Goal: Information Seeking & Learning: Learn about a topic

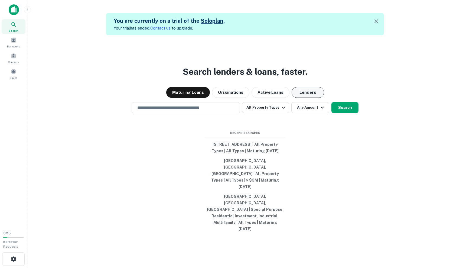
click at [297, 98] on button "Lenders" at bounding box center [307, 92] width 32 height 11
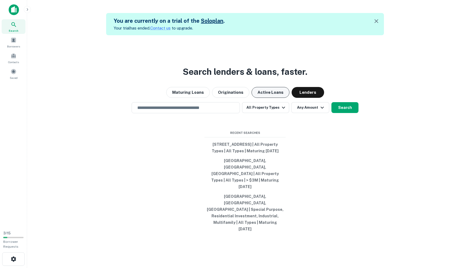
click at [269, 98] on button "Active Loans" at bounding box center [270, 92] width 38 height 11
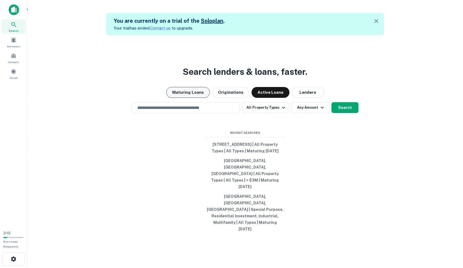
click at [190, 98] on button "Maturing Loans" at bounding box center [188, 92] width 44 height 11
click at [170, 113] on div "​" at bounding box center [185, 107] width 108 height 11
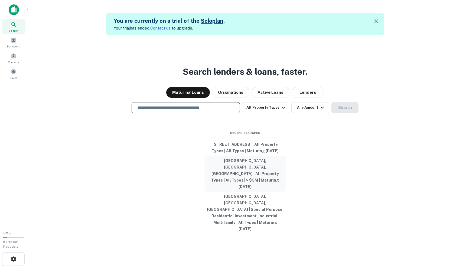
click at [220, 184] on button "[GEOGRAPHIC_DATA], [GEOGRAPHIC_DATA], [GEOGRAPHIC_DATA] | All Property Types | …" at bounding box center [244, 174] width 81 height 36
type input "**********"
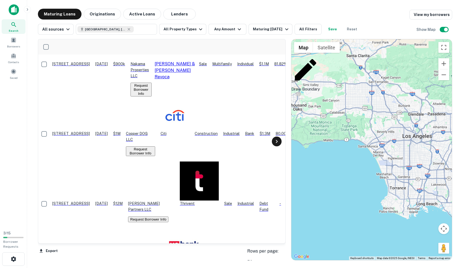
click at [278, 143] on icon at bounding box center [276, 141] width 6 height 6
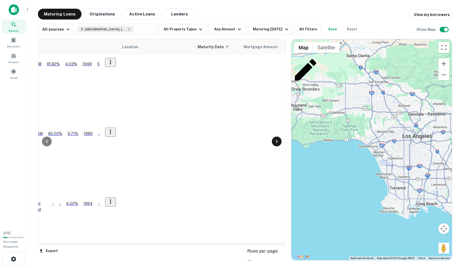
click at [278, 143] on icon at bounding box center [276, 141] width 6 height 6
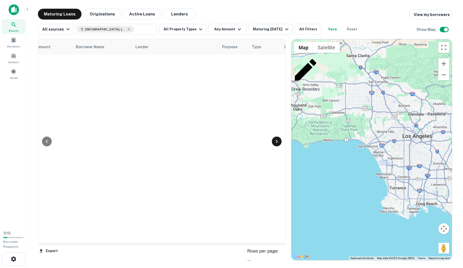
click at [278, 143] on icon at bounding box center [276, 141] width 6 height 6
click at [48, 141] on icon at bounding box center [47, 141] width 6 height 6
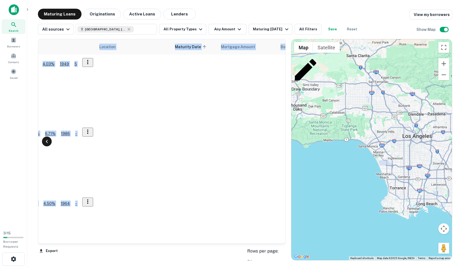
click at [48, 141] on icon at bounding box center [47, 141] width 6 height 6
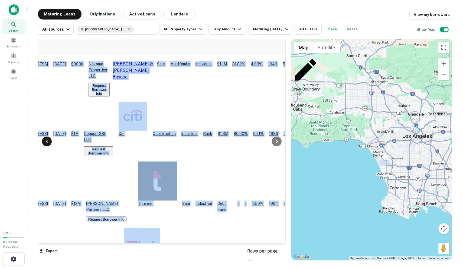
click at [48, 141] on icon at bounding box center [47, 141] width 6 height 6
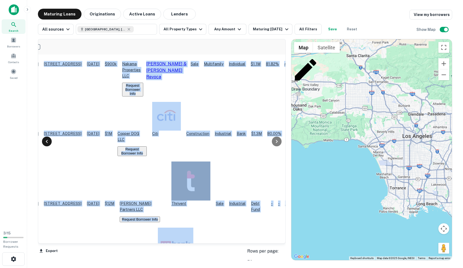
scroll to position [0, 0]
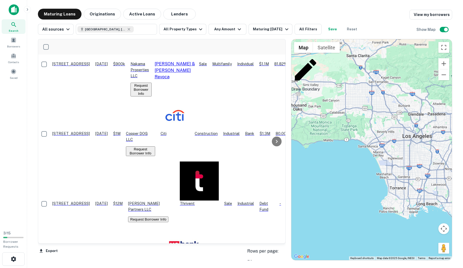
click at [13, 144] on div "Search Borrowers Contacts Saved" at bounding box center [13, 113] width 27 height 226
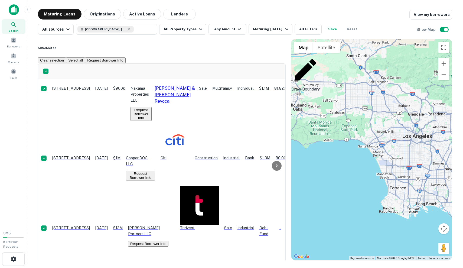
click at [447, 75] on button "Zoom out" at bounding box center [443, 74] width 11 height 11
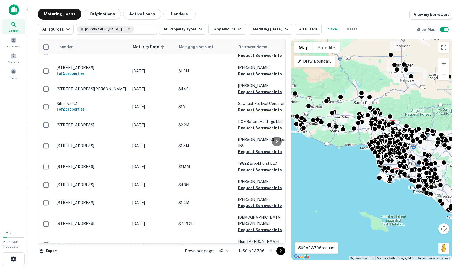
click at [281, 252] on icon "Go to next page" at bounding box center [280, 250] width 6 height 6
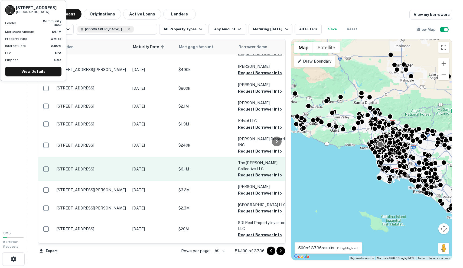
scroll to position [735, 0]
click at [103, 166] on p "[STREET_ADDRESS]" at bounding box center [92, 168] width 70 height 5
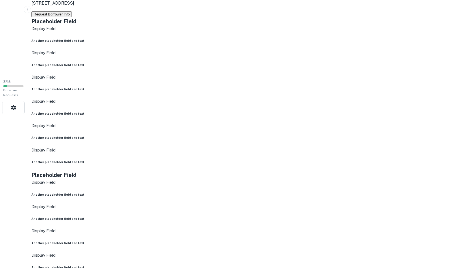
scroll to position [159, 0]
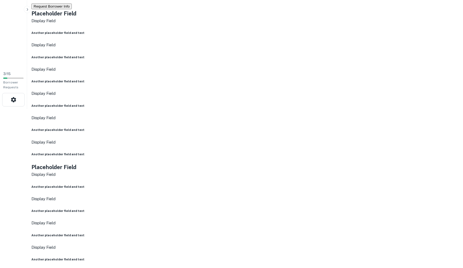
drag, startPoint x: 317, startPoint y: 140, endPoint x: 264, endPoint y: 206, distance: 85.0
drag, startPoint x: 326, startPoint y: 166, endPoint x: 315, endPoint y: 120, distance: 46.7
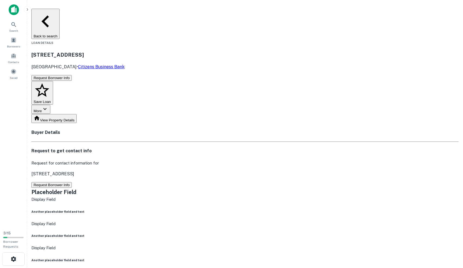
scroll to position [0, 0]
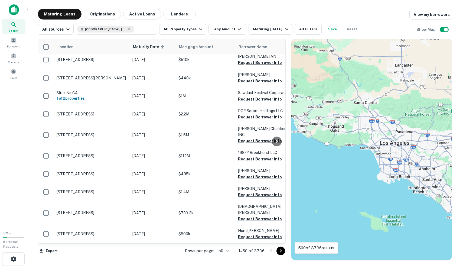
scroll to position [725, 0]
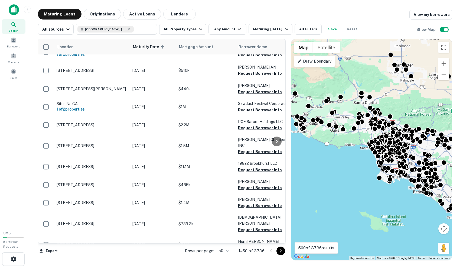
click at [280, 249] on icon "Go to next page" at bounding box center [280, 250] width 6 height 6
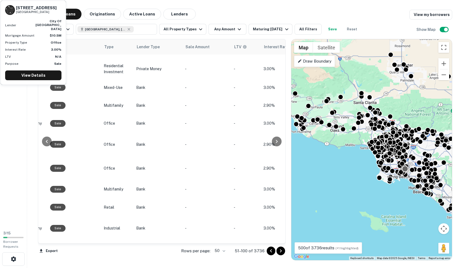
scroll to position [736, 339]
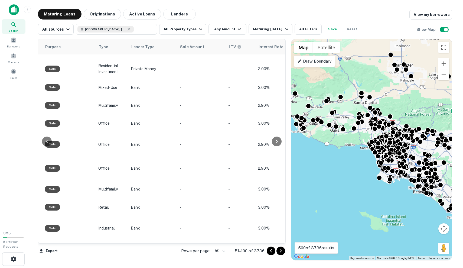
click at [280, 251] on icon "Go to next page" at bounding box center [281, 250] width 2 height 3
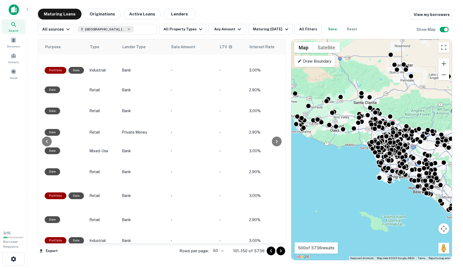
click at [272, 47] on div at bounding box center [276, 141] width 11 height 204
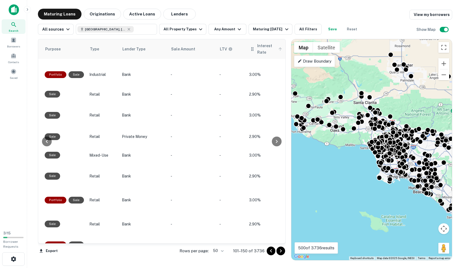
click at [262, 45] on span "Interest Rate" at bounding box center [270, 48] width 27 height 13
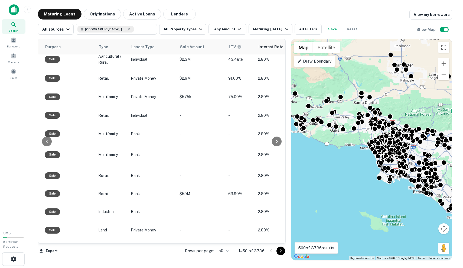
click at [282, 46] on div at bounding box center [276, 141] width 11 height 204
click at [278, 140] on icon at bounding box center [276, 141] width 6 height 6
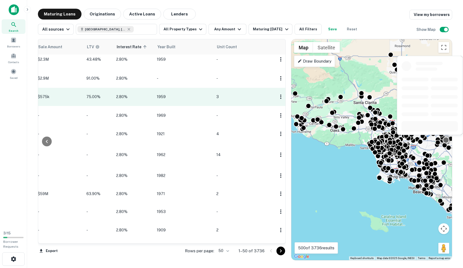
scroll to position [736, 481]
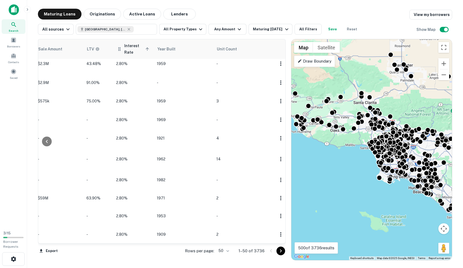
click at [145, 47] on icon at bounding box center [147, 49] width 5 height 5
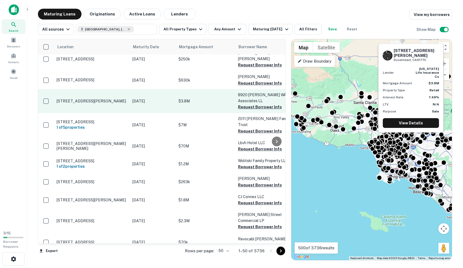
scroll to position [26, 0]
click at [103, 98] on p "[STREET_ADDRESS][PERSON_NAME]" at bounding box center [92, 100] width 70 height 5
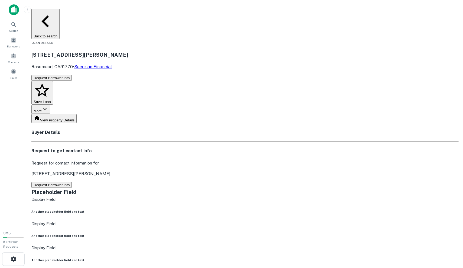
click at [72, 182] on button "Request Borrower Info" at bounding box center [51, 185] width 40 height 6
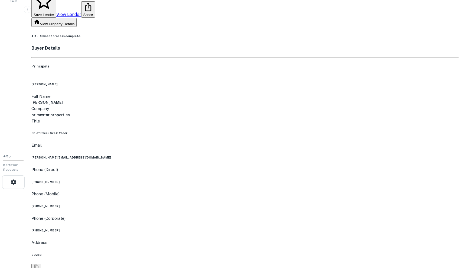
scroll to position [77, 0]
drag, startPoint x: 199, startPoint y: 66, endPoint x: 242, endPoint y: 67, distance: 42.8
click at [242, 105] on div "Company primestor properties" at bounding box center [137, 111] width 213 height 12
click at [213, 99] on h6 "[PERSON_NAME]" at bounding box center [137, 102] width 213 height 6
drag, startPoint x: 209, startPoint y: 52, endPoint x: 245, endPoint y: 53, distance: 36.3
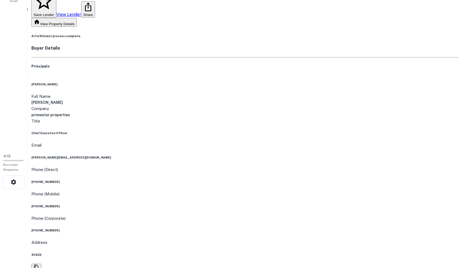
click at [245, 82] on div "[PERSON_NAME] Full Name [PERSON_NAME] Company primestor properties Title Chief …" at bounding box center [244, 193] width 427 height 222
copy h6 "[PERSON_NAME]"
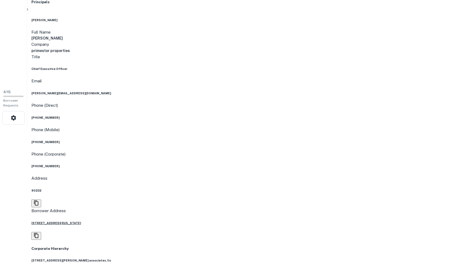
scroll to position [141, 0]
click at [39, 71] on div "[PERSON_NAME] Full Name [PERSON_NAME] Company primestor properties Title Chief …" at bounding box center [137, 129] width 213 height 222
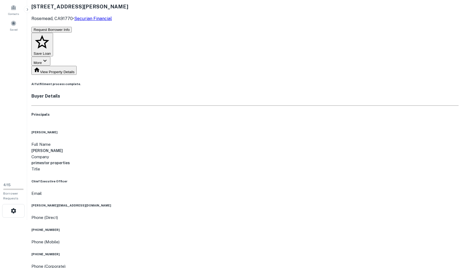
scroll to position [50, 0]
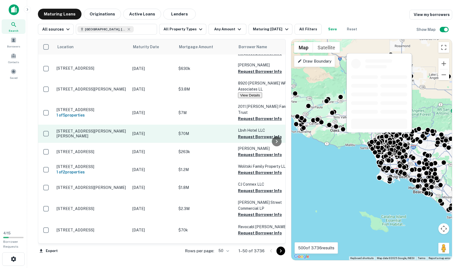
scroll to position [38, 0]
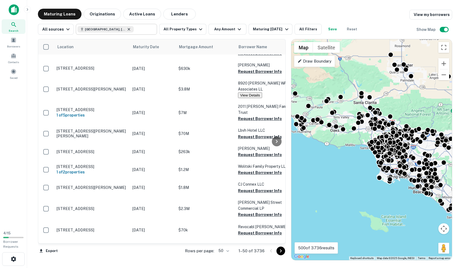
click at [128, 29] on icon at bounding box center [129, 29] width 2 height 2
type input "**********"
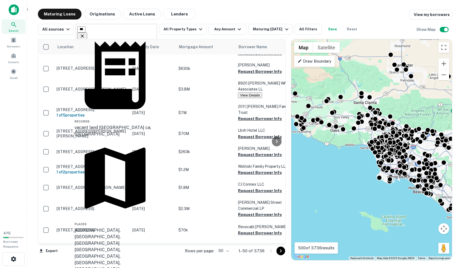
click at [85, 33] on icon "Clear" at bounding box center [82, 35] width 5 height 5
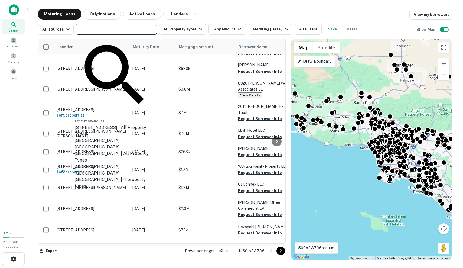
click at [125, 29] on input "text" at bounding box center [115, 29] width 77 height 8
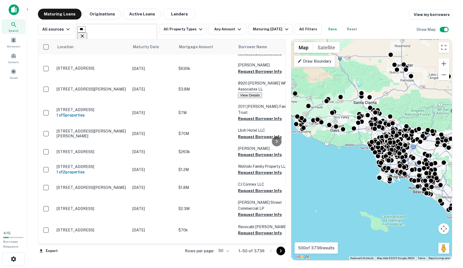
type input "**********"
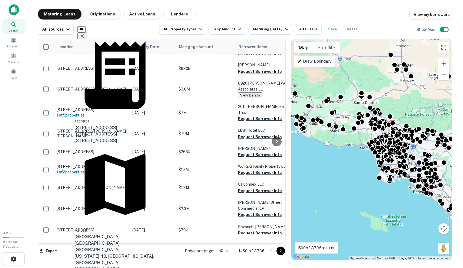
click at [114, 233] on div "[GEOGRAPHIC_DATA], [GEOGRAPHIC_DATA], [GEOGRAPHIC_DATA]" at bounding box center [114, 242] width 81 height 19
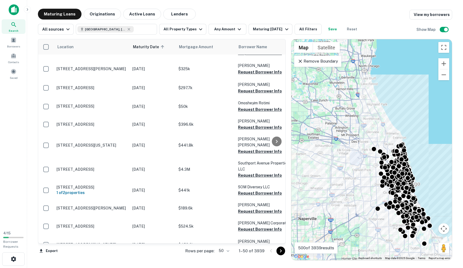
drag, startPoint x: 397, startPoint y: 108, endPoint x: 408, endPoint y: 151, distance: 43.8
click at [408, 150] on div "To activate drag with keyboard, press Alt + Enter. Once in keyboard drag state,…" at bounding box center [371, 149] width 160 height 220
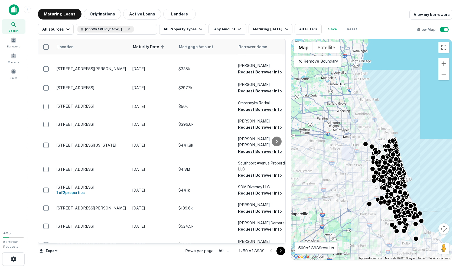
click at [333, 62] on p "Remove Boundary" at bounding box center [317, 61] width 40 height 6
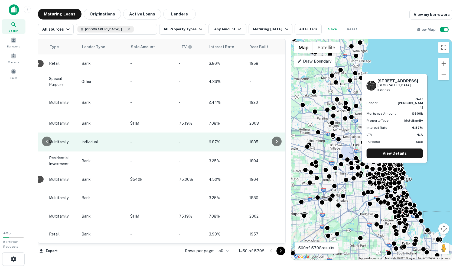
scroll to position [0, 374]
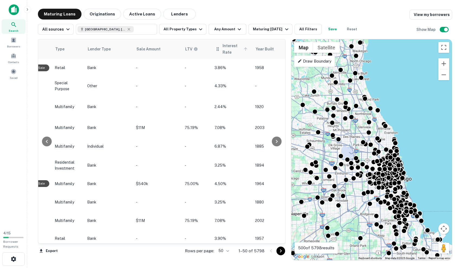
click at [244, 48] on icon at bounding box center [245, 48] width 3 height 3
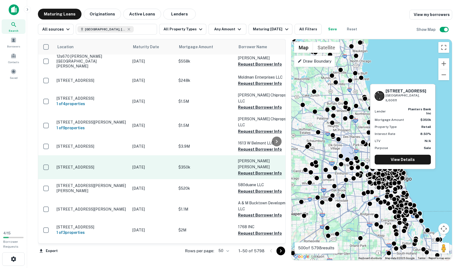
scroll to position [422, 0]
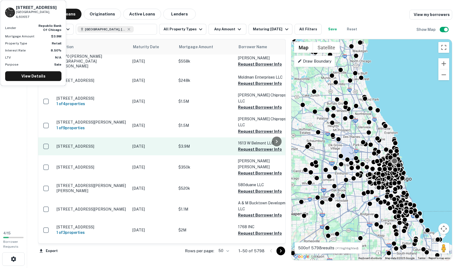
click at [105, 144] on p "[STREET_ADDRESS]" at bounding box center [92, 146] width 70 height 5
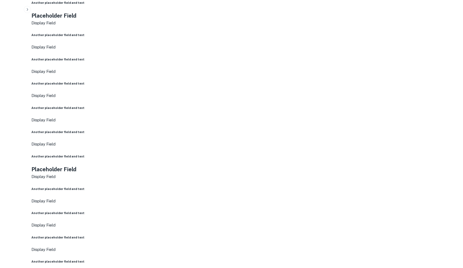
scroll to position [303, 0]
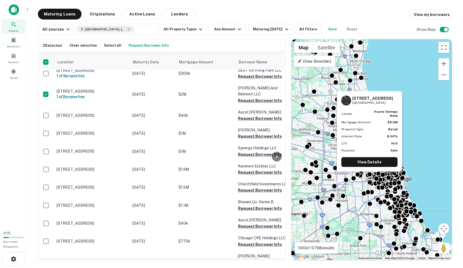
scroll to position [743, 0]
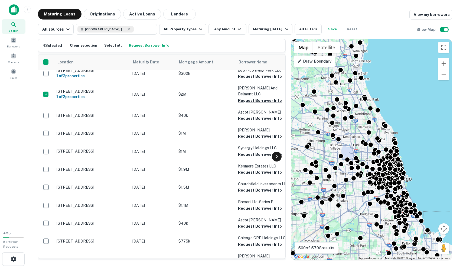
click at [275, 156] on icon at bounding box center [276, 156] width 6 height 6
click at [86, 46] on button "Clear selection" at bounding box center [83, 45] width 30 height 8
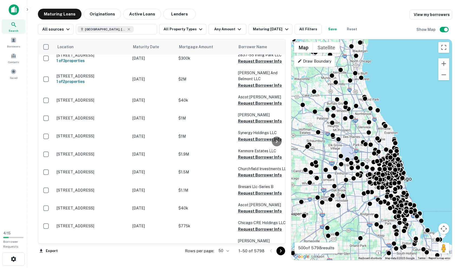
click at [279, 249] on icon "Go to next page" at bounding box center [280, 250] width 6 height 6
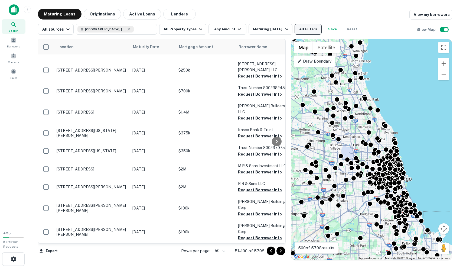
click at [310, 31] on button "All Filters" at bounding box center [307, 29] width 27 height 11
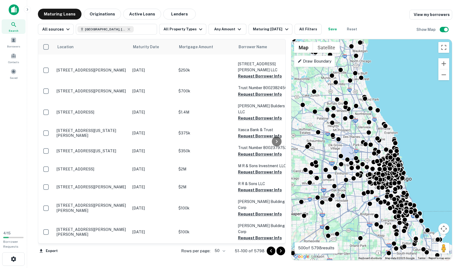
scroll to position [89, 0]
type input "*"
type input "*******"
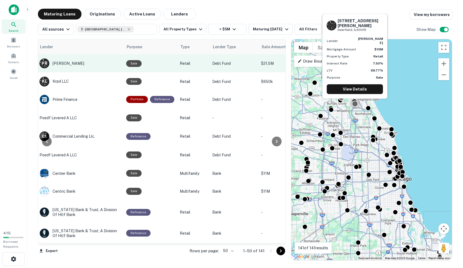
scroll to position [0, 253]
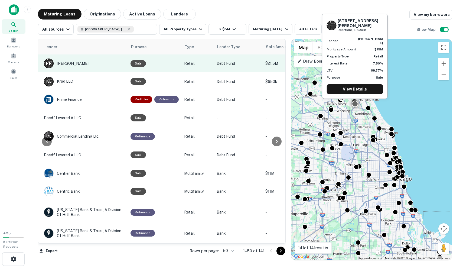
click at [73, 64] on div "[PERSON_NAME]" at bounding box center [84, 63] width 81 height 10
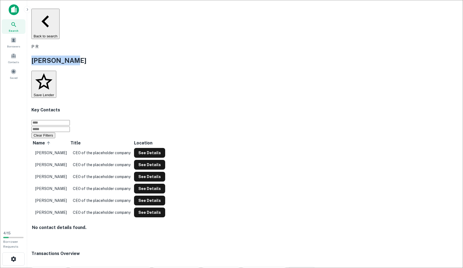
drag, startPoint x: 46, startPoint y: 53, endPoint x: 146, endPoint y: 53, distance: 100.1
click at [146, 55] on div "[PERSON_NAME]" at bounding box center [244, 60] width 427 height 10
copy h2 "[PERSON_NAME]"
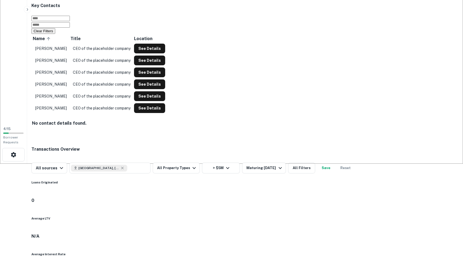
scroll to position [113, 0]
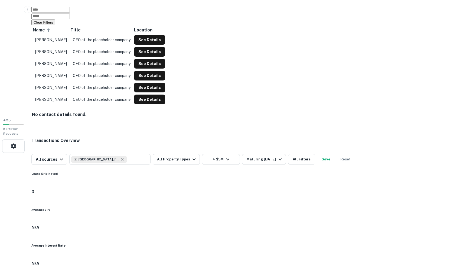
click at [114, 169] on link "View Request" at bounding box center [98, 171] width 29 height 5
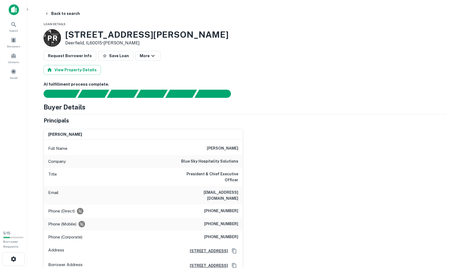
scroll to position [71, 0]
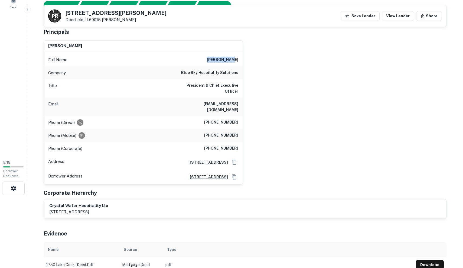
drag, startPoint x: 213, startPoint y: 61, endPoint x: 238, endPoint y: 60, distance: 25.2
click at [238, 60] on div "Full Name naveen shah" at bounding box center [143, 59] width 199 height 13
copy h6 "naveen shah"
click at [197, 116] on div "Phone (Direct) (516) 364-2940" at bounding box center [143, 122] width 199 height 13
drag, startPoint x: 212, startPoint y: 123, endPoint x: 243, endPoint y: 123, distance: 31.9
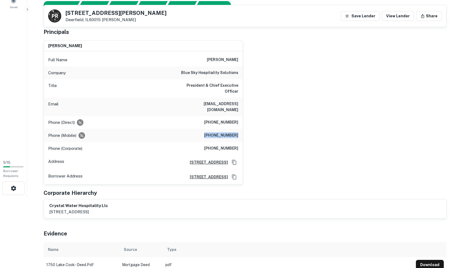
click at [243, 123] on div "naveen shah Full Name naveen shah Company blue sky hospitality solutions Title …" at bounding box center [242, 110] width 407 height 148
copy h6 "(516) 312-7770"
click at [106, 97] on div "Email naveen.shah@navikacapital.com" at bounding box center [143, 106] width 199 height 18
drag, startPoint x: 181, startPoint y: 97, endPoint x: 233, endPoint y: 95, distance: 51.7
click at [242, 96] on div "naveen shah Full Name naveen shah Company blue sky hospitality solutions Title …" at bounding box center [143, 112] width 199 height 144
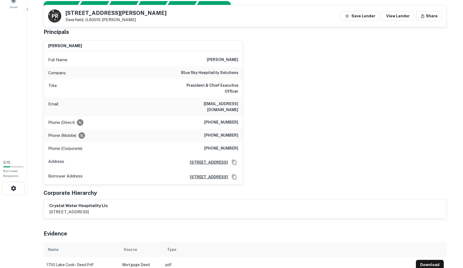
copy h6 "naveen.shah@navikacapital.com"
click at [142, 199] on div "crystal water hospitality llc 521 e rxr plaza, uniondale, ny, 11556" at bounding box center [245, 208] width 402 height 19
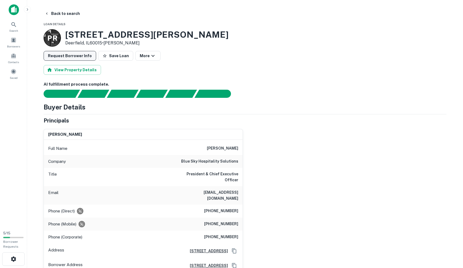
scroll to position [0, 0]
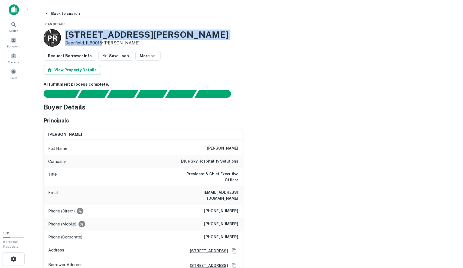
drag, startPoint x: 65, startPoint y: 31, endPoint x: 101, endPoint y: 42, distance: 38.1
click at [101, 42] on div "1750 Lake Cook Rd Deerfield, IL60015 • Patel Rupen" at bounding box center [146, 37] width 163 height 17
copy div "[STREET_ADDRESS][PERSON_NAME]"
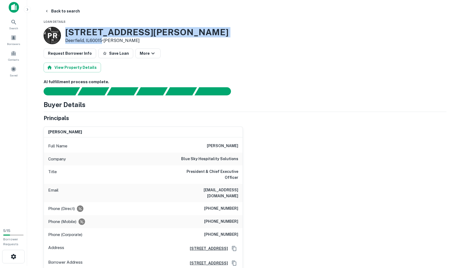
scroll to position [2, 0]
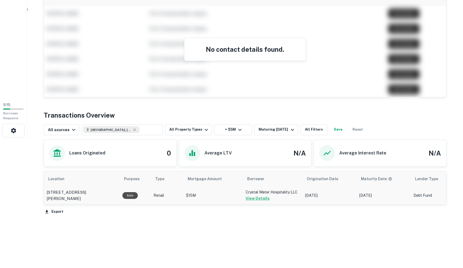
scroll to position [128, 0]
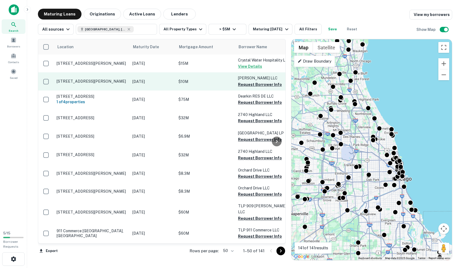
click at [159, 100] on p "[DATE]" at bounding box center [152, 99] width 41 height 6
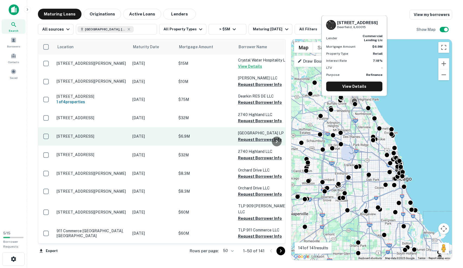
click at [83, 135] on p "[STREET_ADDRESS]" at bounding box center [92, 136] width 70 height 5
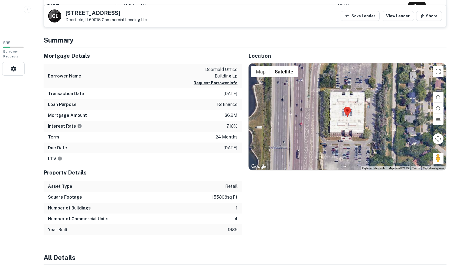
scroll to position [198, 0]
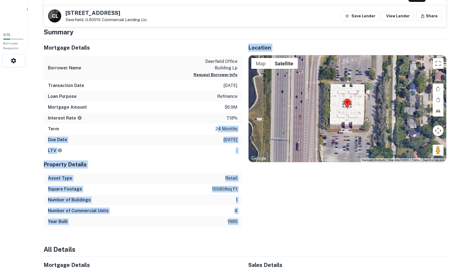
drag, startPoint x: 217, startPoint y: 126, endPoint x: 219, endPoint y: 233, distance: 107.1
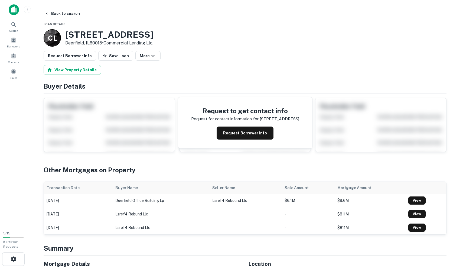
scroll to position [0, 0]
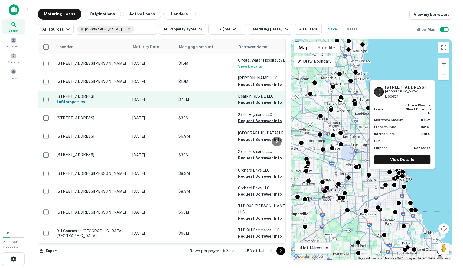
click at [125, 103] on h6 "1 of 4 properties" at bounding box center [92, 102] width 70 height 6
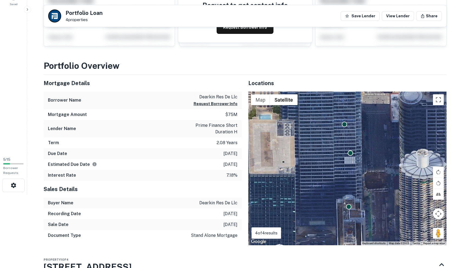
scroll to position [74, 0]
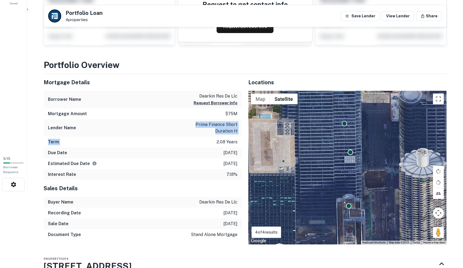
drag, startPoint x: 183, startPoint y: 123, endPoint x: 223, endPoint y: 138, distance: 43.1
click at [223, 138] on div "Mortgage Details Borrower Name dearkin res de llc Request Borrower Info Mortgag…" at bounding box center [143, 127] width 198 height 106
click at [223, 138] on div "Term 2.08 years" at bounding box center [143, 141] width 198 height 11
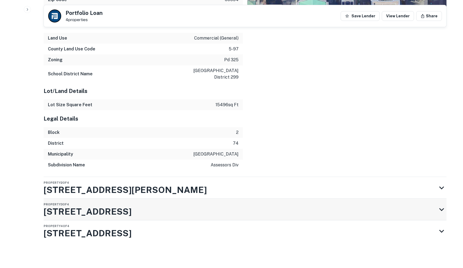
scroll to position [431, 0]
click at [174, 202] on div "Property 3 of 4 410 N DEARBORN ST" at bounding box center [240, 209] width 393 height 22
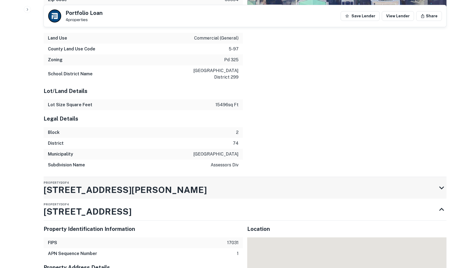
click at [174, 185] on div "Property 2 of 4 51 W HUBBARD ST" at bounding box center [240, 188] width 393 height 22
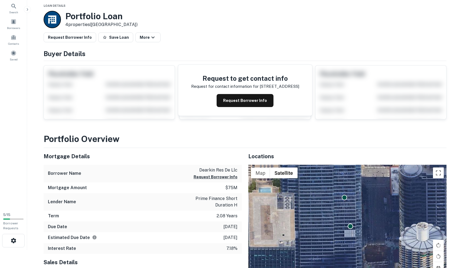
scroll to position [19, 0]
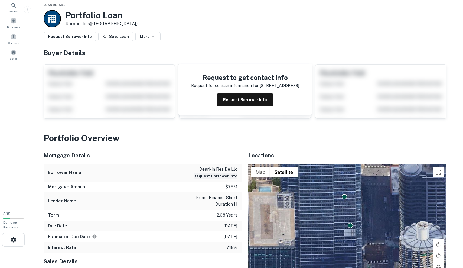
click at [227, 176] on button "Request Borrower Info" at bounding box center [215, 176] width 44 height 6
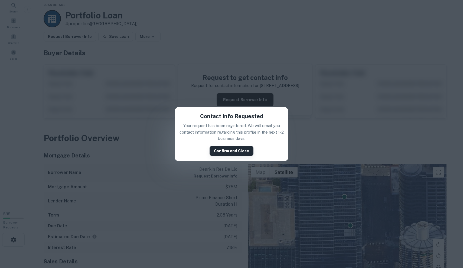
click at [230, 150] on button "Confirm and Close" at bounding box center [231, 151] width 44 height 10
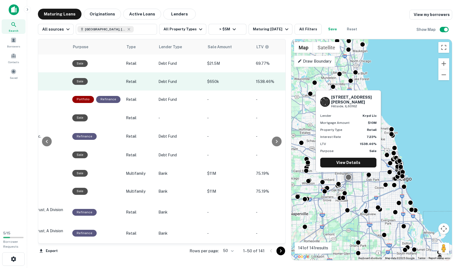
scroll to position [0, 253]
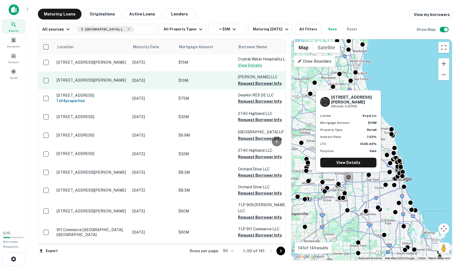
click at [151, 82] on p "[DATE]" at bounding box center [152, 80] width 41 height 6
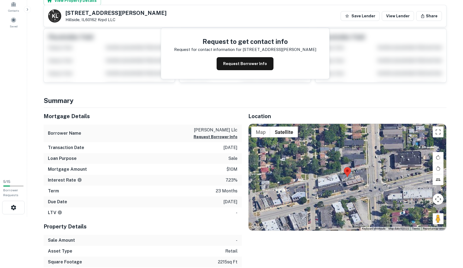
scroll to position [47, 0]
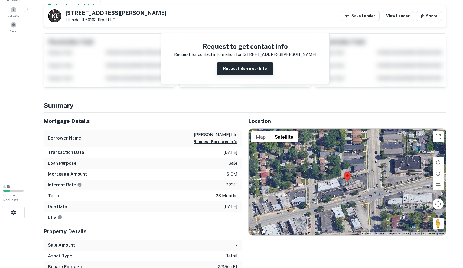
click at [262, 69] on button "Request Borrower Info" at bounding box center [244, 68] width 57 height 13
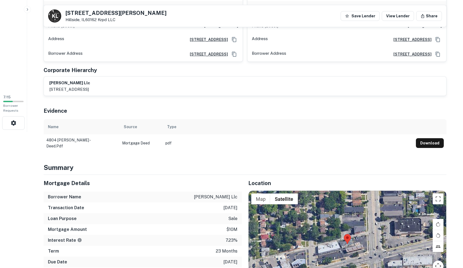
scroll to position [140, 0]
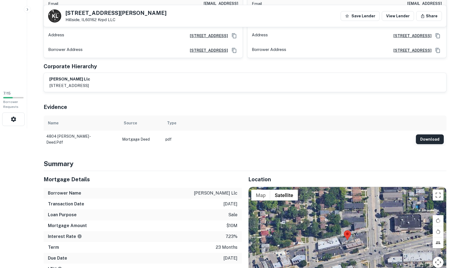
click at [428, 134] on button "Download" at bounding box center [429, 139] width 28 height 10
click at [186, 137] on td "pdf" at bounding box center [288, 138] width 250 height 17
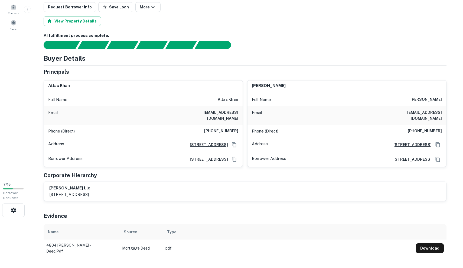
scroll to position [48, 0]
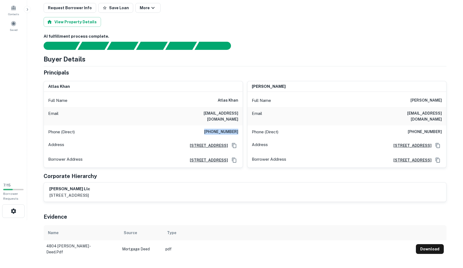
drag, startPoint x: 209, startPoint y: 126, endPoint x: 238, endPoint y: 125, distance: 29.0
click at [238, 128] on h6 "(616) 304-0812" at bounding box center [221, 131] width 34 height 6
copy h6 "(616) 304-0812"
click at [211, 128] on h6 "(616) 304-0812" at bounding box center [221, 131] width 34 height 6
drag, startPoint x: 211, startPoint y: 124, endPoint x: 234, endPoint y: 125, distance: 23.6
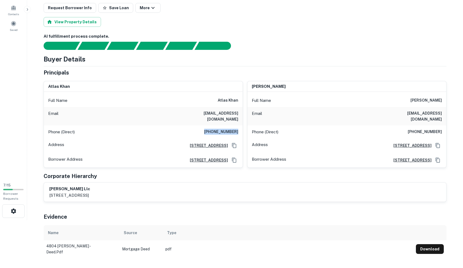
click at [234, 128] on h6 "(616) 304-0812" at bounding box center [221, 131] width 34 height 6
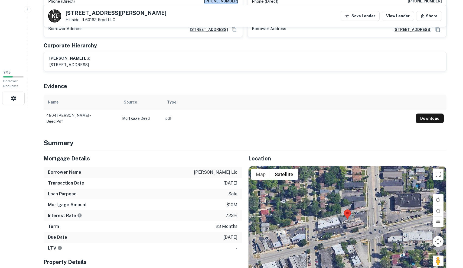
scroll to position [166, 0]
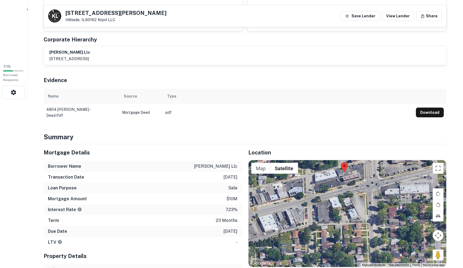
drag, startPoint x: 392, startPoint y: 200, endPoint x: 389, endPoint y: 159, distance: 41.5
click at [389, 160] on div at bounding box center [346, 213] width 197 height 107
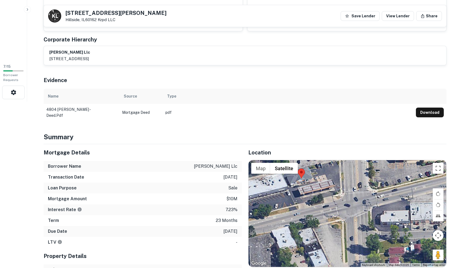
click at [389, 160] on div at bounding box center [346, 213] width 197 height 107
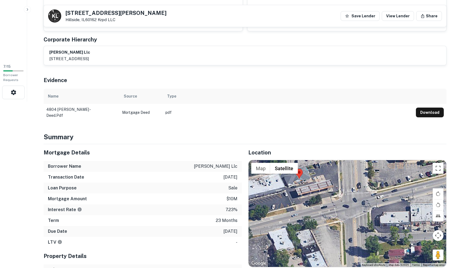
click at [389, 160] on div at bounding box center [346, 213] width 197 height 107
click at [317, 175] on div at bounding box center [346, 213] width 197 height 107
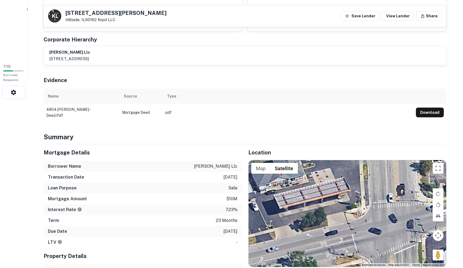
click at [317, 174] on div at bounding box center [346, 213] width 197 height 107
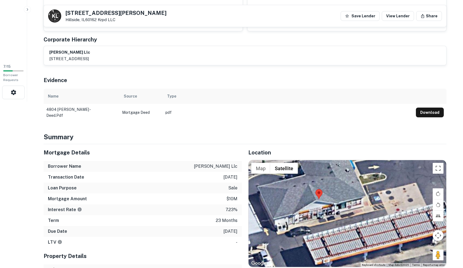
drag, startPoint x: 316, startPoint y: 174, endPoint x: 391, endPoint y: 202, distance: 79.5
click at [391, 202] on div at bounding box center [346, 213] width 197 height 107
drag, startPoint x: 43, startPoint y: 105, endPoint x: 81, endPoint y: 103, distance: 38.5
click at [81, 104] on td "4804 butterfield - deed.pdf" at bounding box center [82, 112] width 76 height 17
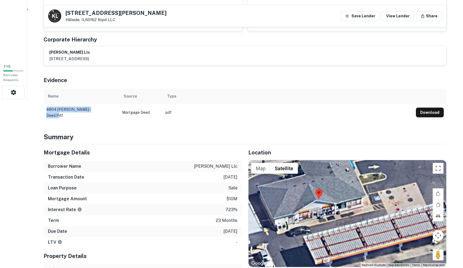
drag, startPoint x: 47, startPoint y: 103, endPoint x: 95, endPoint y: 103, distance: 47.6
click at [95, 104] on td "4804 butterfield - deed.pdf" at bounding box center [82, 112] width 76 height 17
copy td "4804 butterfield - deed.pdf"
click at [153, 93] on div "Source" at bounding box center [141, 96] width 35 height 6
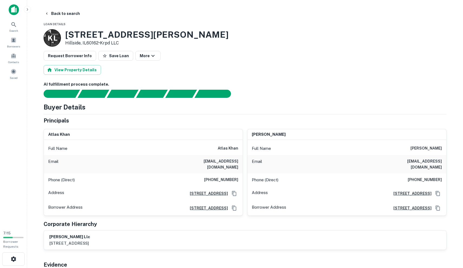
scroll to position [0, 0]
click at [111, 52] on button "Save Loan" at bounding box center [115, 56] width 35 height 10
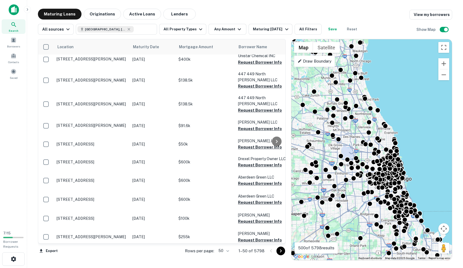
scroll to position [21, 0]
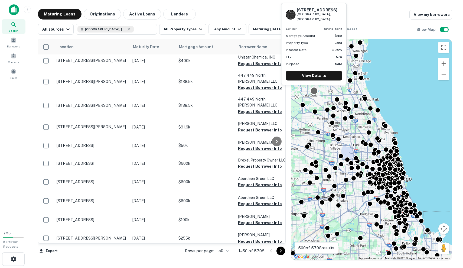
click at [314, 91] on div at bounding box center [314, 91] width 8 height 8
click at [318, 76] on link "View Details" at bounding box center [314, 76] width 56 height 10
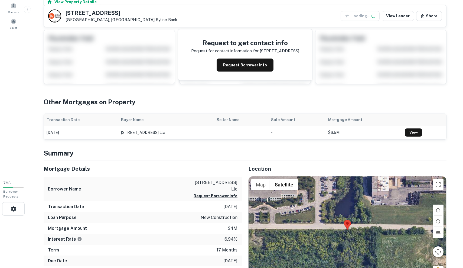
scroll to position [103, 0]
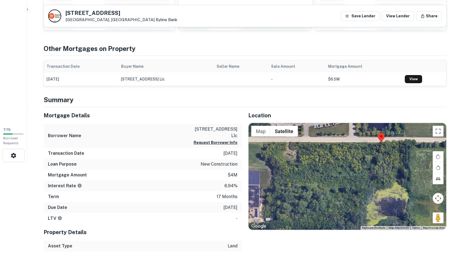
drag, startPoint x: 327, startPoint y: 173, endPoint x: 392, endPoint y: 110, distance: 90.9
click at [392, 110] on div "Location ← Move left → Move right ↑ Move up ↓ Move down + Zoom in - Zoom out Ho…" at bounding box center [344, 179] width 204 height 144
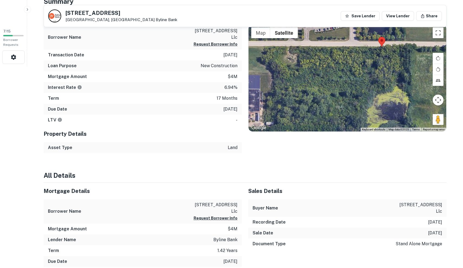
scroll to position [147, 0]
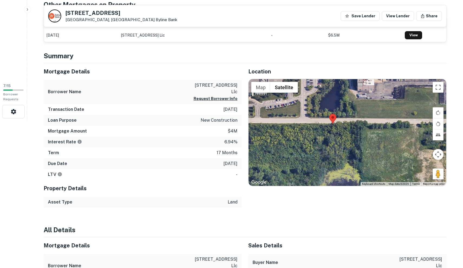
drag, startPoint x: 299, startPoint y: 113, endPoint x: 250, endPoint y: 136, distance: 54.1
click at [250, 136] on div at bounding box center [346, 132] width 197 height 107
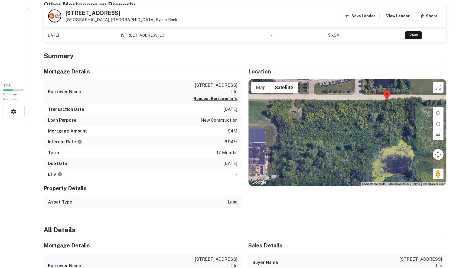
drag, startPoint x: 402, startPoint y: 135, endPoint x: 455, endPoint y: 112, distance: 58.0
